Goal: Task Accomplishment & Management: Manage account settings

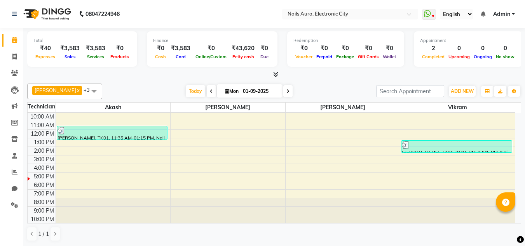
click at [256, 91] on input "01-09-2025" at bounding box center [260, 91] width 39 height 12
select select "9"
select select "2025"
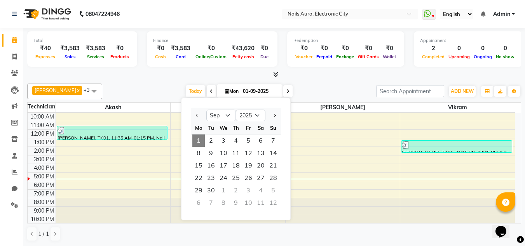
click at [210, 90] on icon at bounding box center [211, 91] width 3 height 5
type input "31-08-2025"
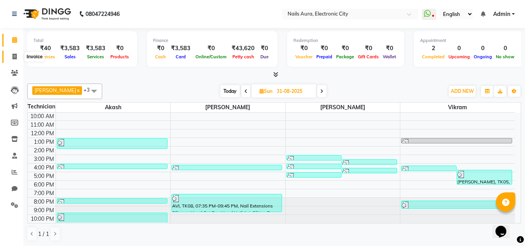
click at [17, 60] on span at bounding box center [15, 56] width 14 height 9
select select "service"
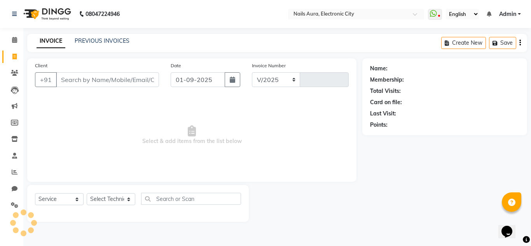
select select "8179"
type input "0588"
click at [105, 42] on link "PREVIOUS INVOICES" at bounding box center [102, 40] width 55 height 7
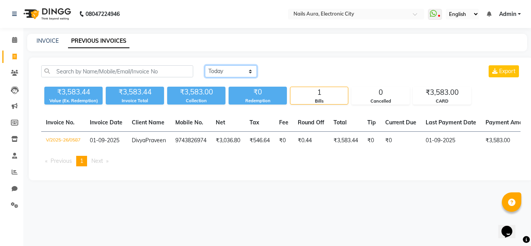
click at [220, 70] on select "Today Yesterday Custom Range" at bounding box center [231, 71] width 52 height 12
select select "yesterday"
click at [205, 65] on select "Today Yesterday Custom Range" at bounding box center [231, 71] width 52 height 12
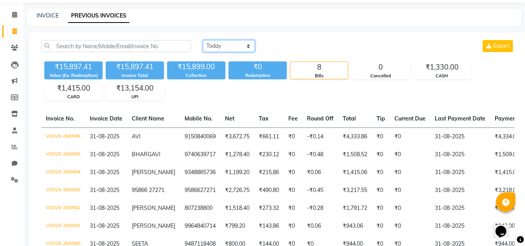
scroll to position [39, 0]
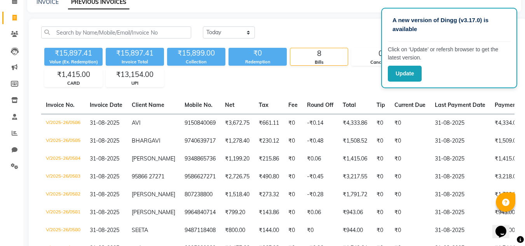
click at [356, 83] on div "₹15,897.41 Value (Ex. Redemption) ₹15,897.41 Invoice Total ₹15,899.00 Collectio…" at bounding box center [277, 66] width 473 height 42
click at [358, 25] on div "Today Yesterday Custom Range Export ₹15,897.41 Value (Ex. Redemption) ₹15,897.4…" at bounding box center [278, 153] width 498 height 269
drag, startPoint x: 401, startPoint y: 80, endPoint x: 384, endPoint y: 77, distance: 17.8
click at [401, 80] on button "Update" at bounding box center [405, 74] width 34 height 16
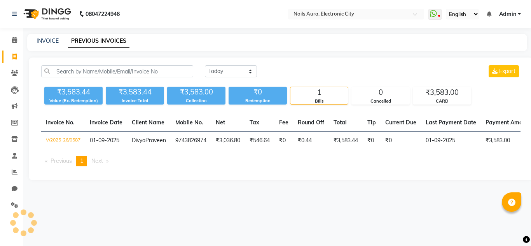
select select "en"
click at [230, 69] on select "[DATE] [DATE] Custom Range" at bounding box center [231, 71] width 52 height 12
select select "[DATE]"
click at [205, 65] on select "Today Yesterday Custom Range" at bounding box center [231, 71] width 52 height 12
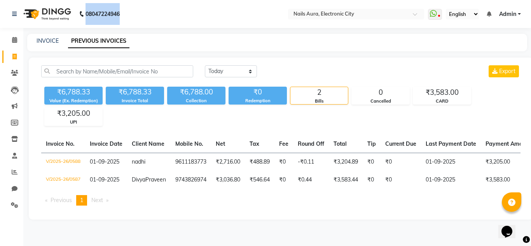
drag, startPoint x: 258, startPoint y: 7, endPoint x: 78, endPoint y: -27, distance: 183.1
click at [78, 0] on html "08047224946 Select Location × Nails Aura, Electronic City WhatsApp Status ✕ Sta…" at bounding box center [265, 123] width 531 height 246
